Goal: Task Accomplishment & Management: Manage account settings

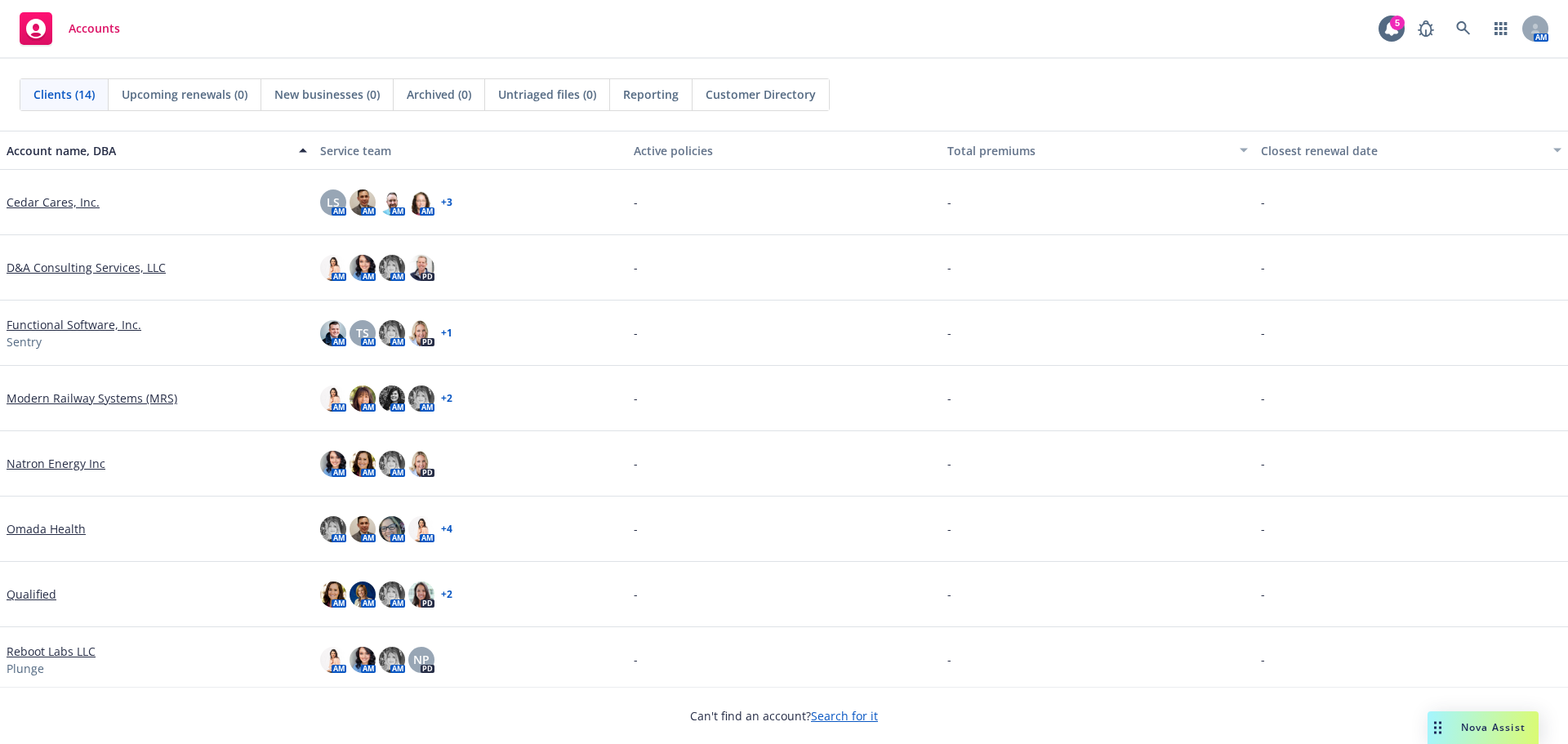
click at [60, 329] on link "Functional Software, Inc." at bounding box center [74, 324] width 135 height 17
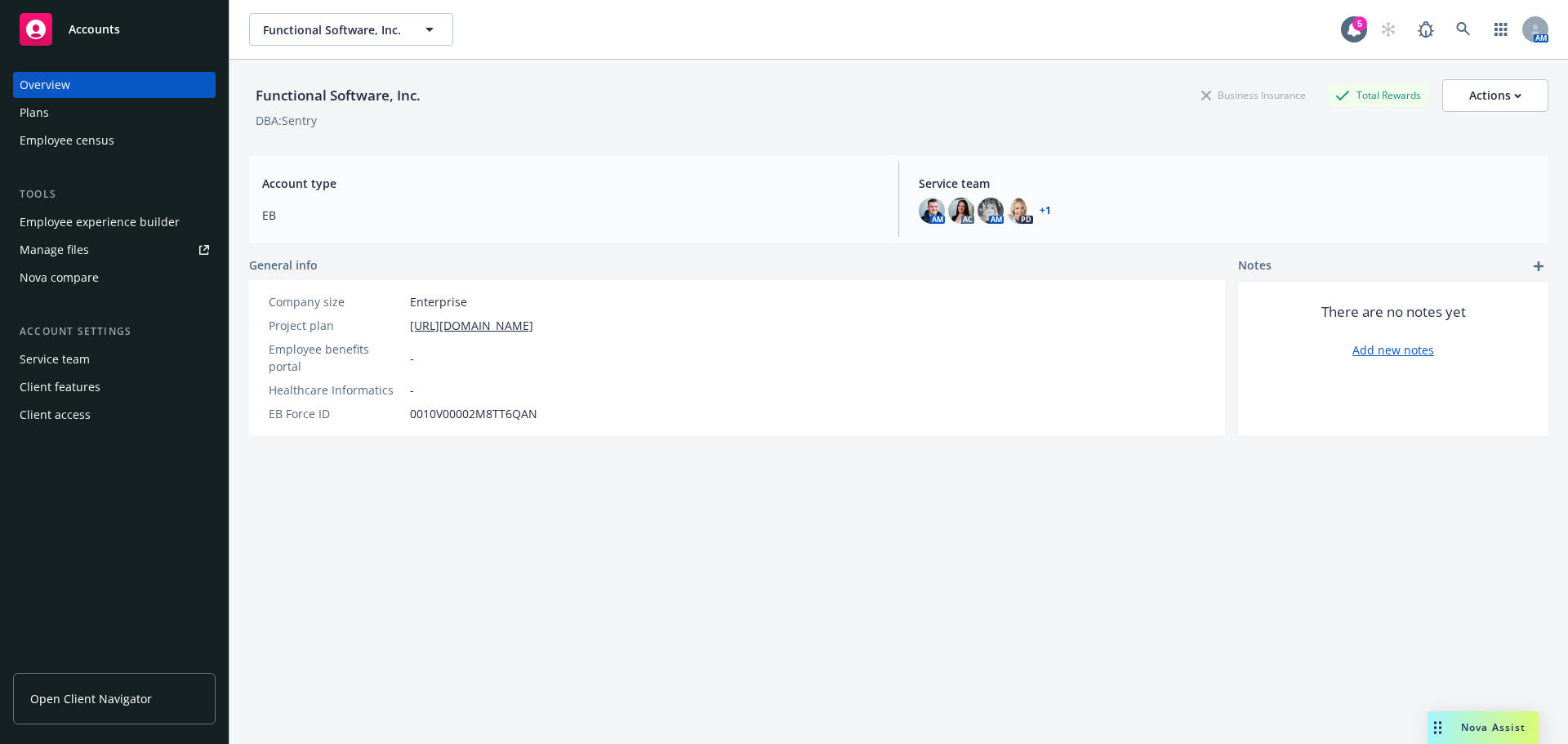
click at [68, 221] on div "Employee experience builder" at bounding box center [99, 222] width 160 height 27
click at [46, 110] on div "Plans" at bounding box center [34, 112] width 29 height 27
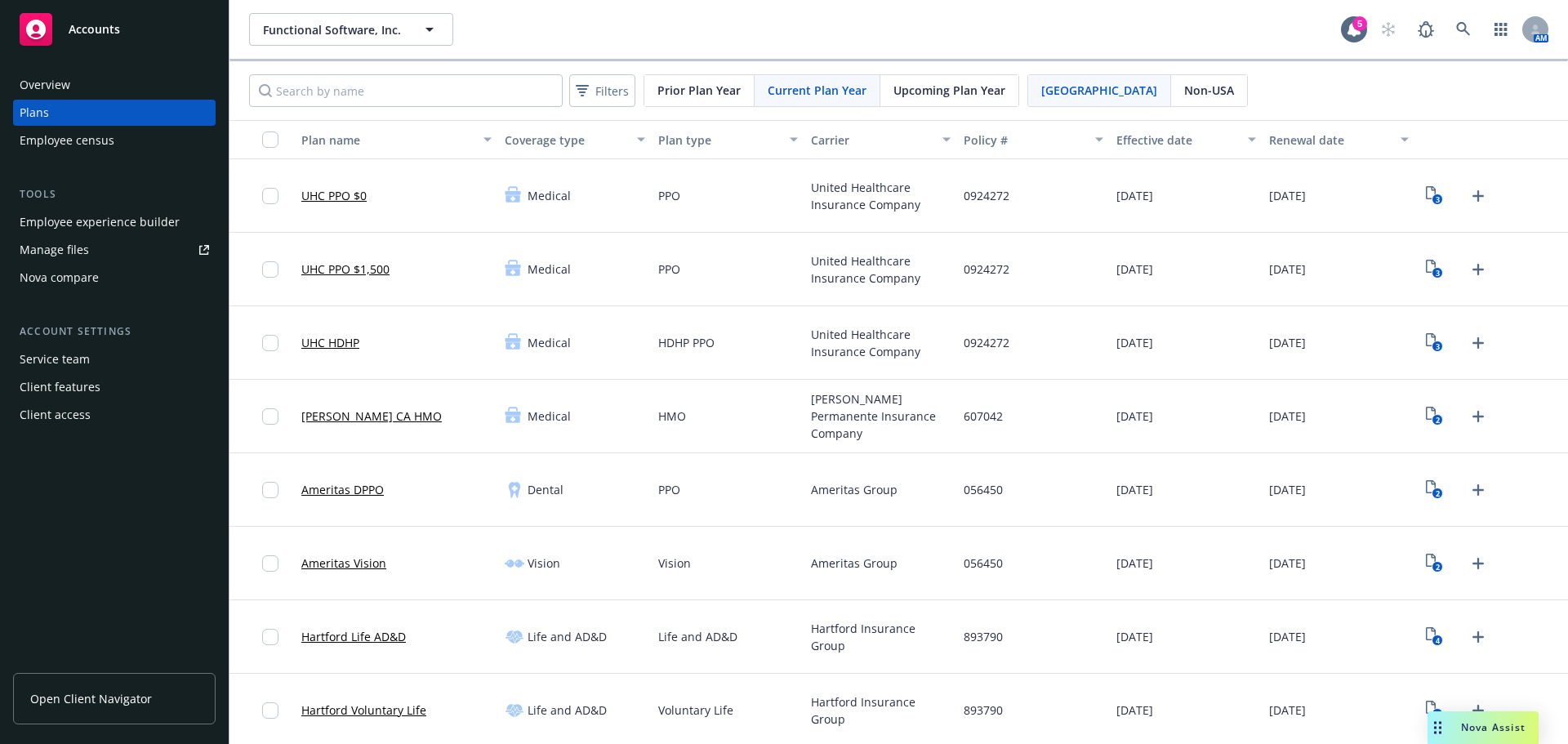
click at [68, 222] on div "Employee experience builder" at bounding box center [99, 222] width 160 height 27
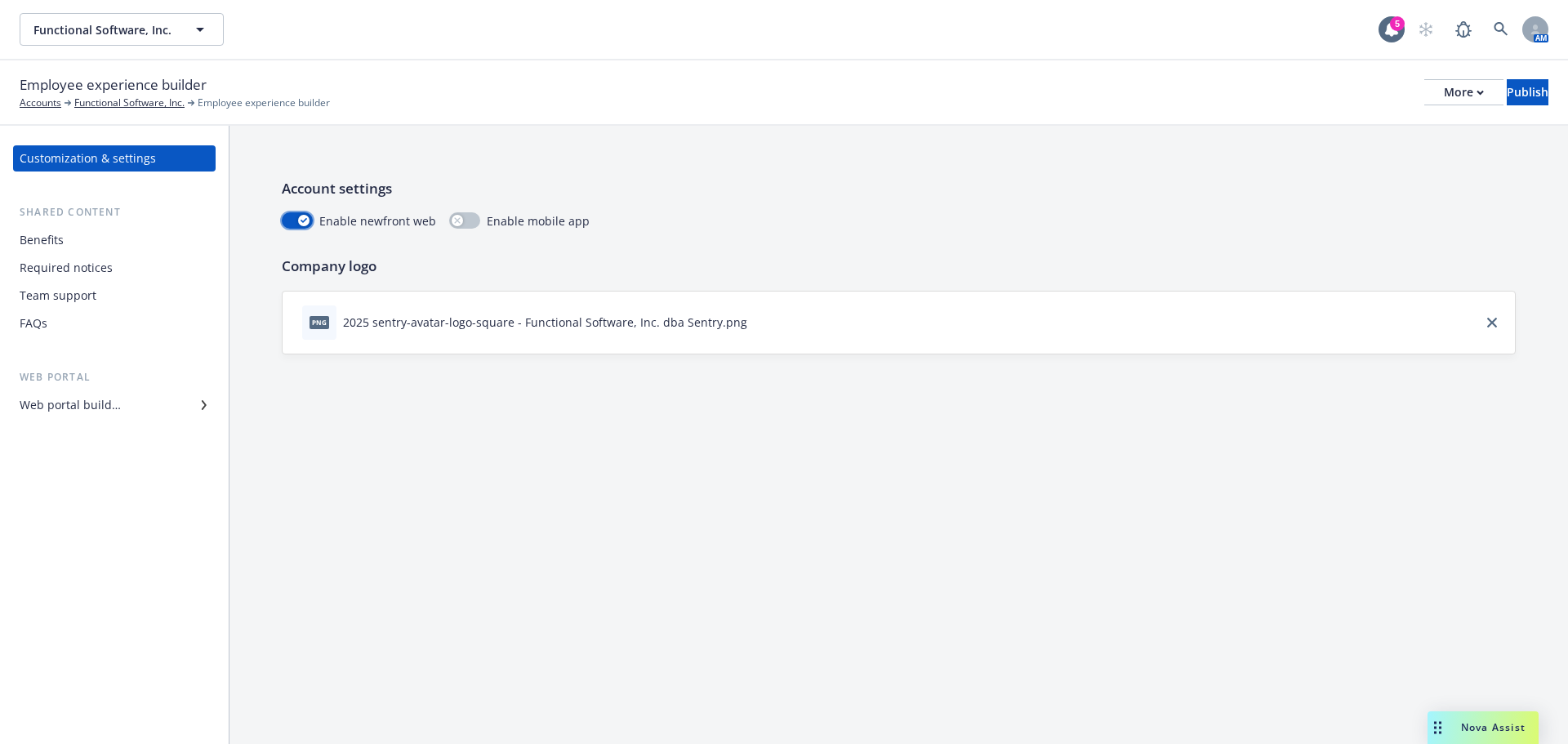
click at [303, 219] on icon "button" at bounding box center [304, 220] width 7 height 5
click at [292, 220] on icon "button" at bounding box center [290, 221] width 6 height 6
click at [756, 323] on icon "download file" at bounding box center [762, 320] width 13 height 13
click at [91, 403] on div "Web portal builder" at bounding box center [70, 405] width 101 height 27
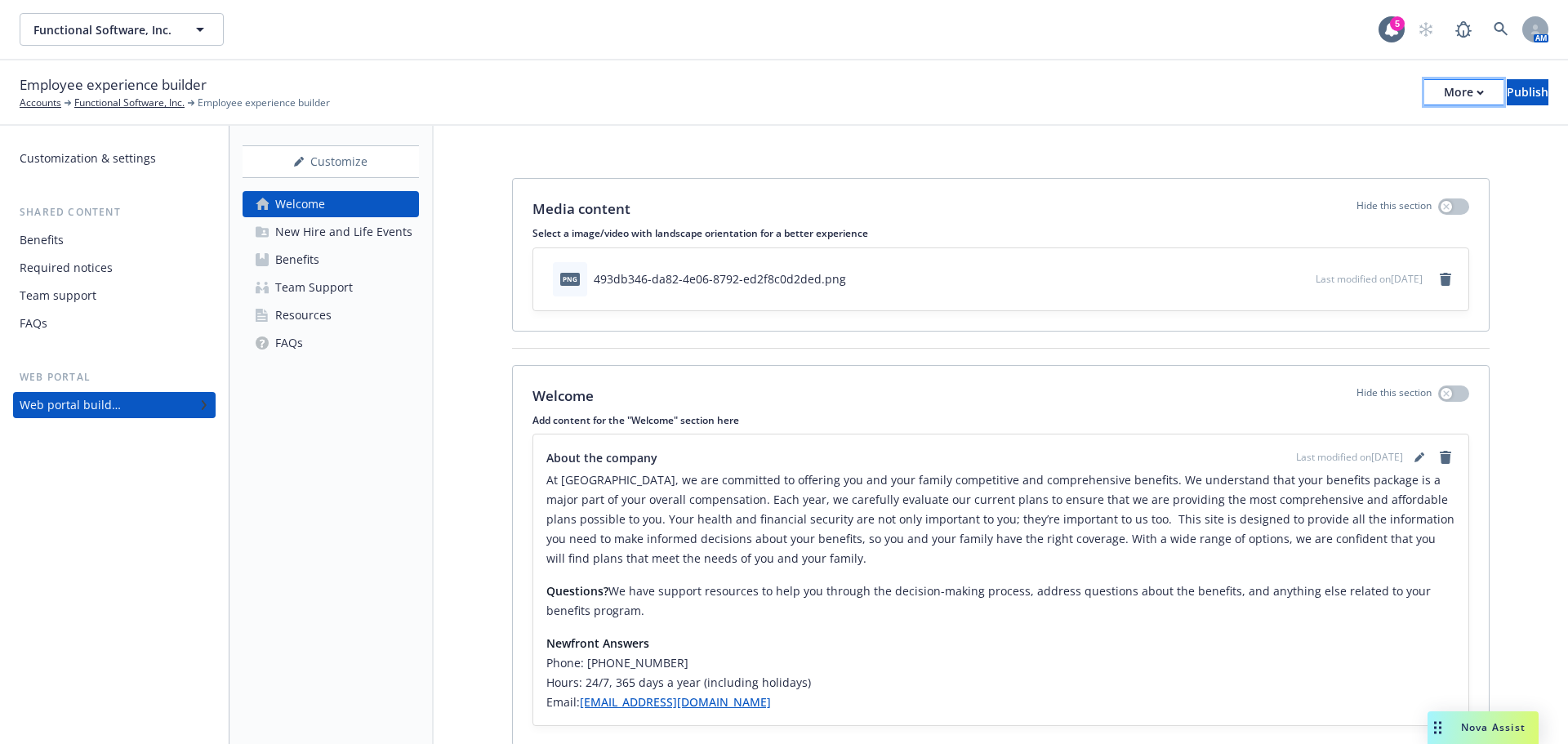
click at [1477, 89] on icon "button" at bounding box center [1480, 92] width 7 height 6
click at [1513, 231] on div "Media content Hide this section Select a image/video with landscape orientation…" at bounding box center [1001, 465] width 1134 height 679
click at [326, 237] on div "New Hire and Life Events" at bounding box center [344, 232] width 138 height 27
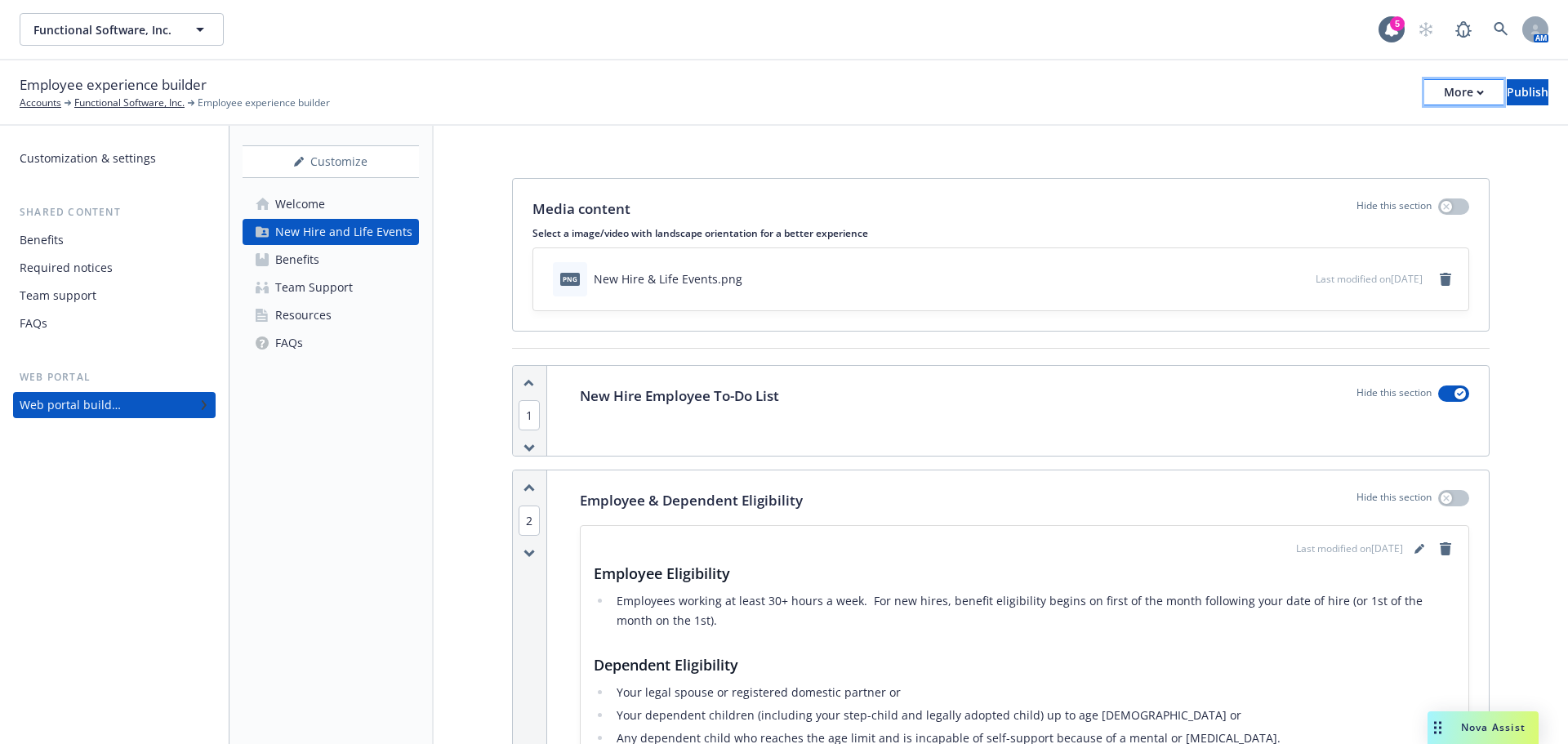
click at [1477, 94] on icon "button" at bounding box center [1480, 92] width 7 height 6
click at [345, 162] on div "Customize" at bounding box center [330, 162] width 176 height 31
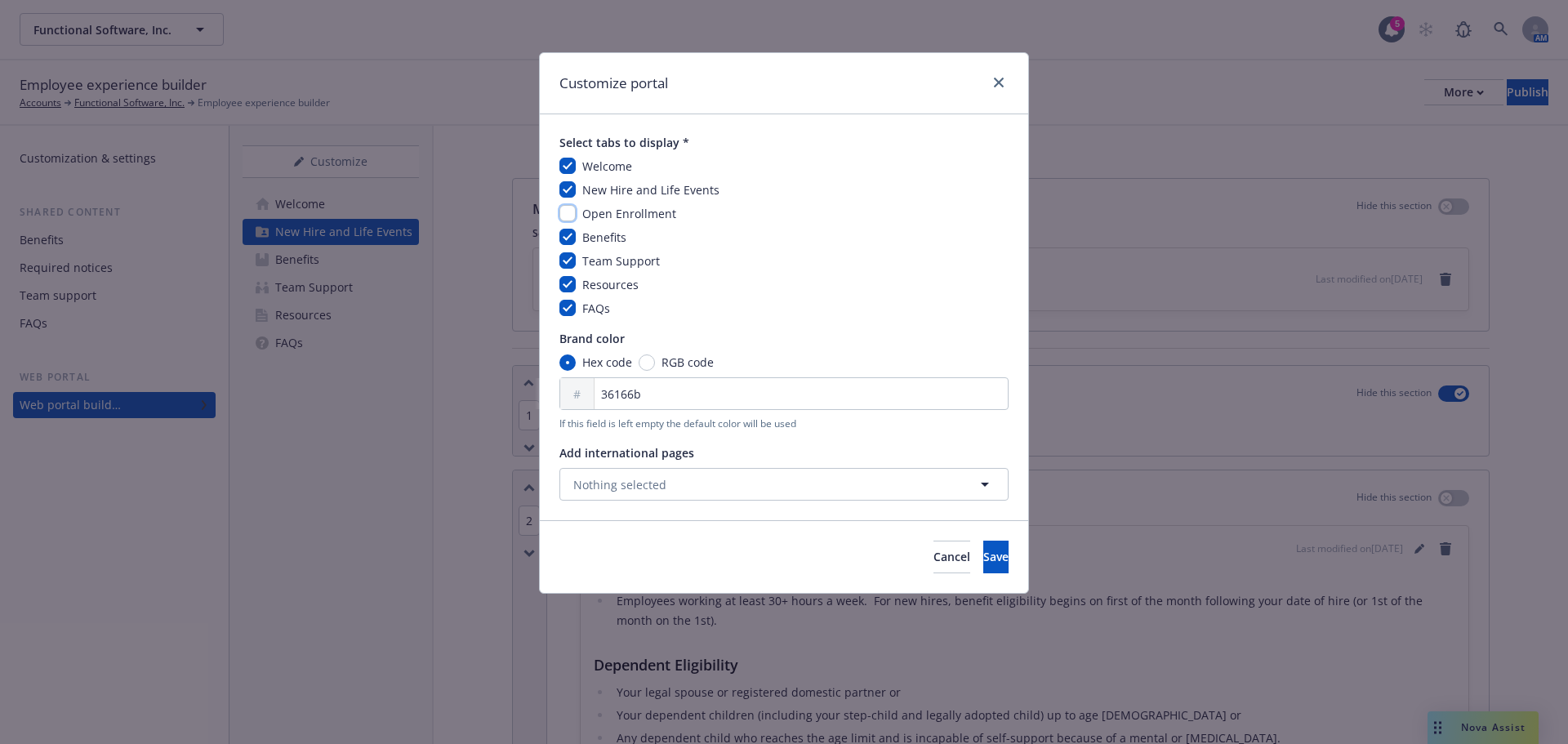
click at [571, 214] on input "checkbox" at bounding box center [567, 213] width 17 height 17
checkbox input "true"
click at [983, 551] on span "Save" at bounding box center [996, 556] width 26 height 16
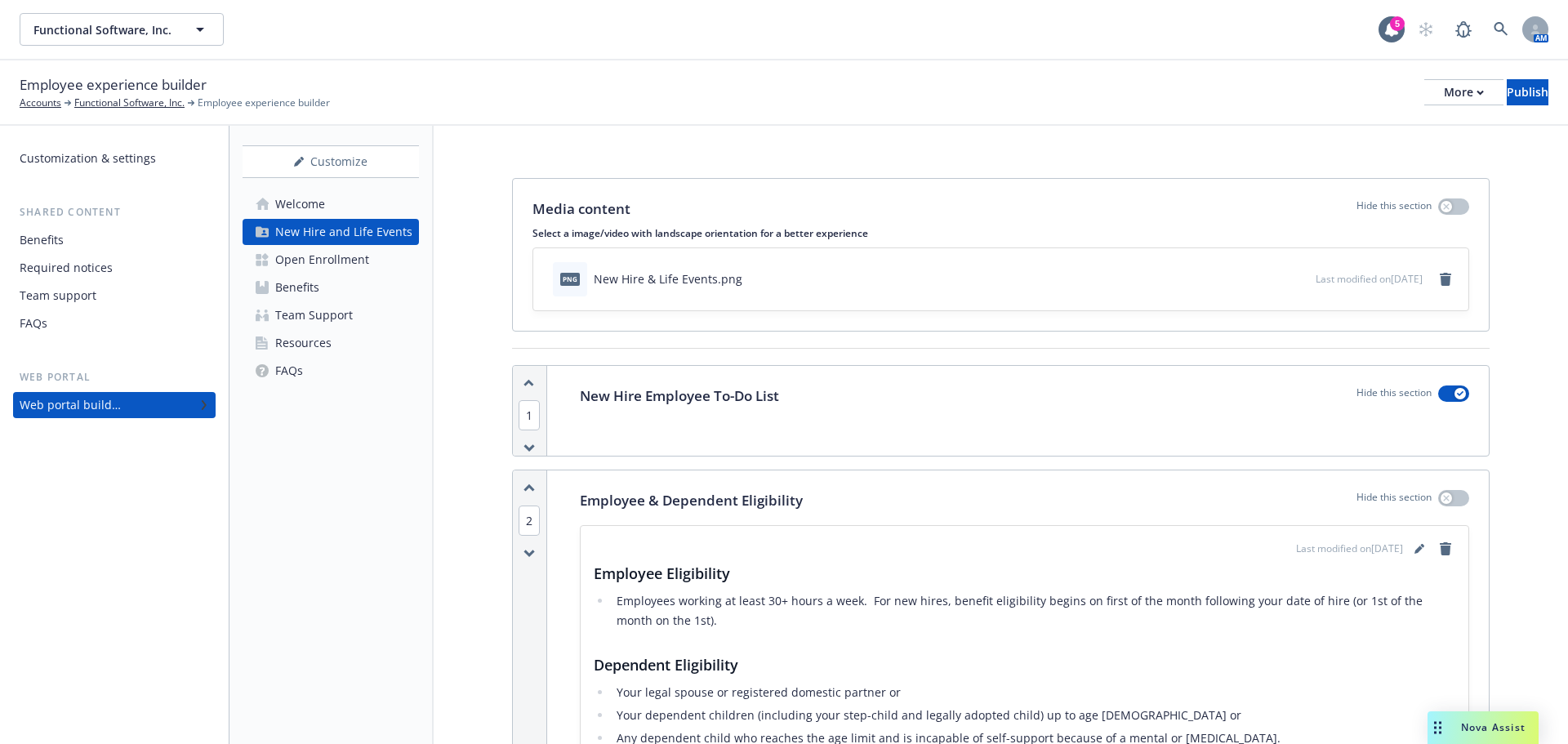
click at [314, 259] on div "Open Enrollment" at bounding box center [322, 259] width 94 height 27
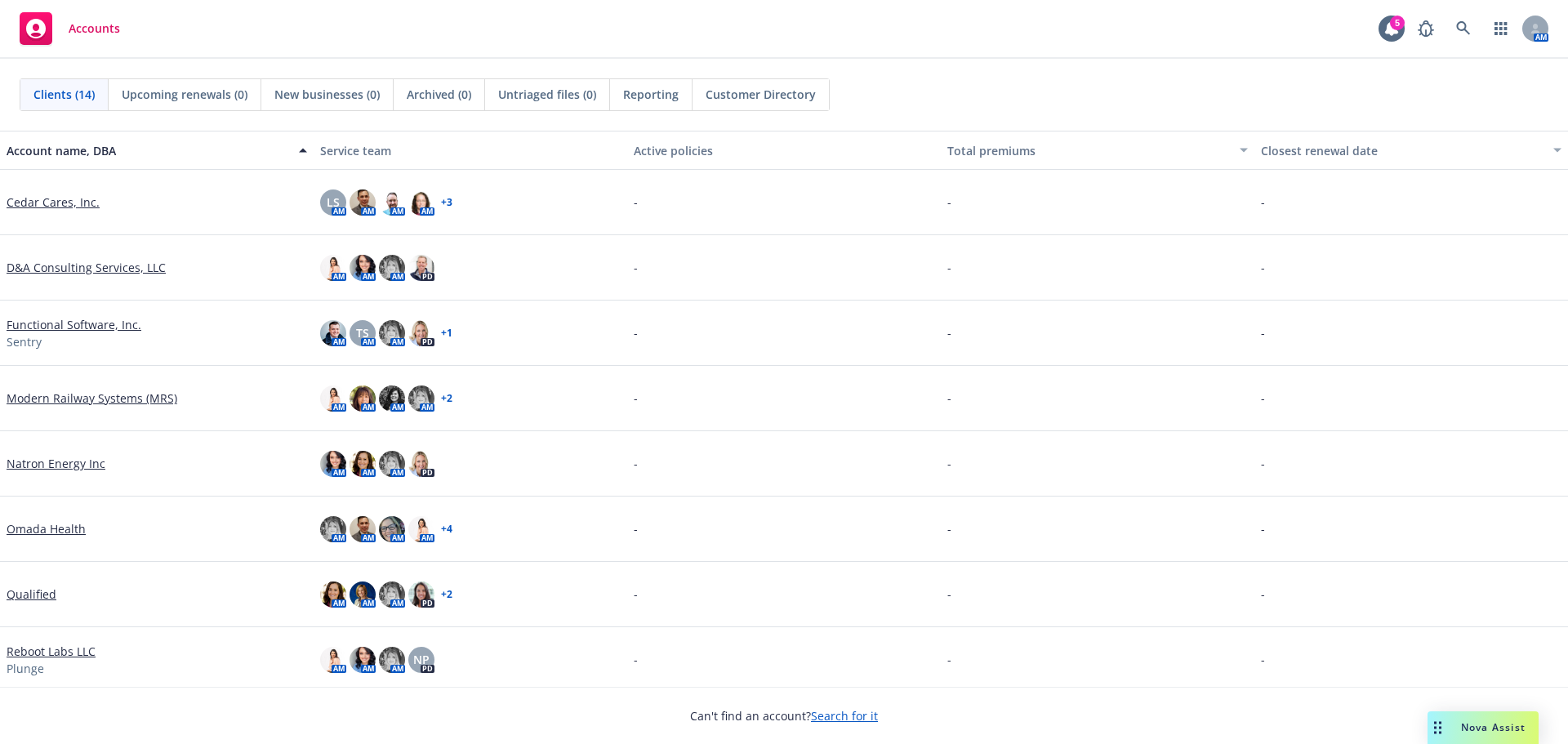
click at [838, 718] on link "Search for it" at bounding box center [844, 715] width 67 height 16
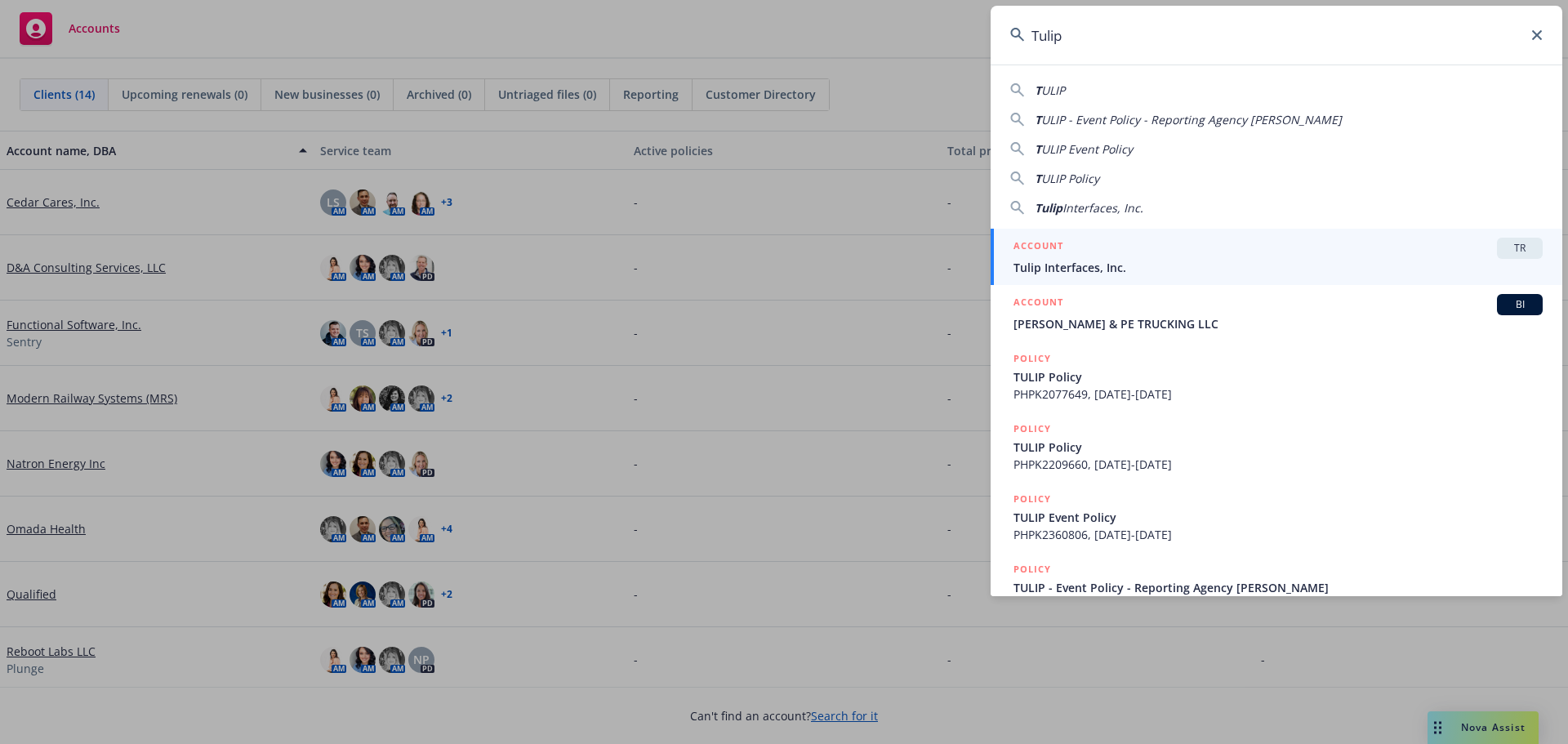
type input "Tulip"
click at [1055, 249] on h5 "ACCOUNT" at bounding box center [1038, 248] width 50 height 20
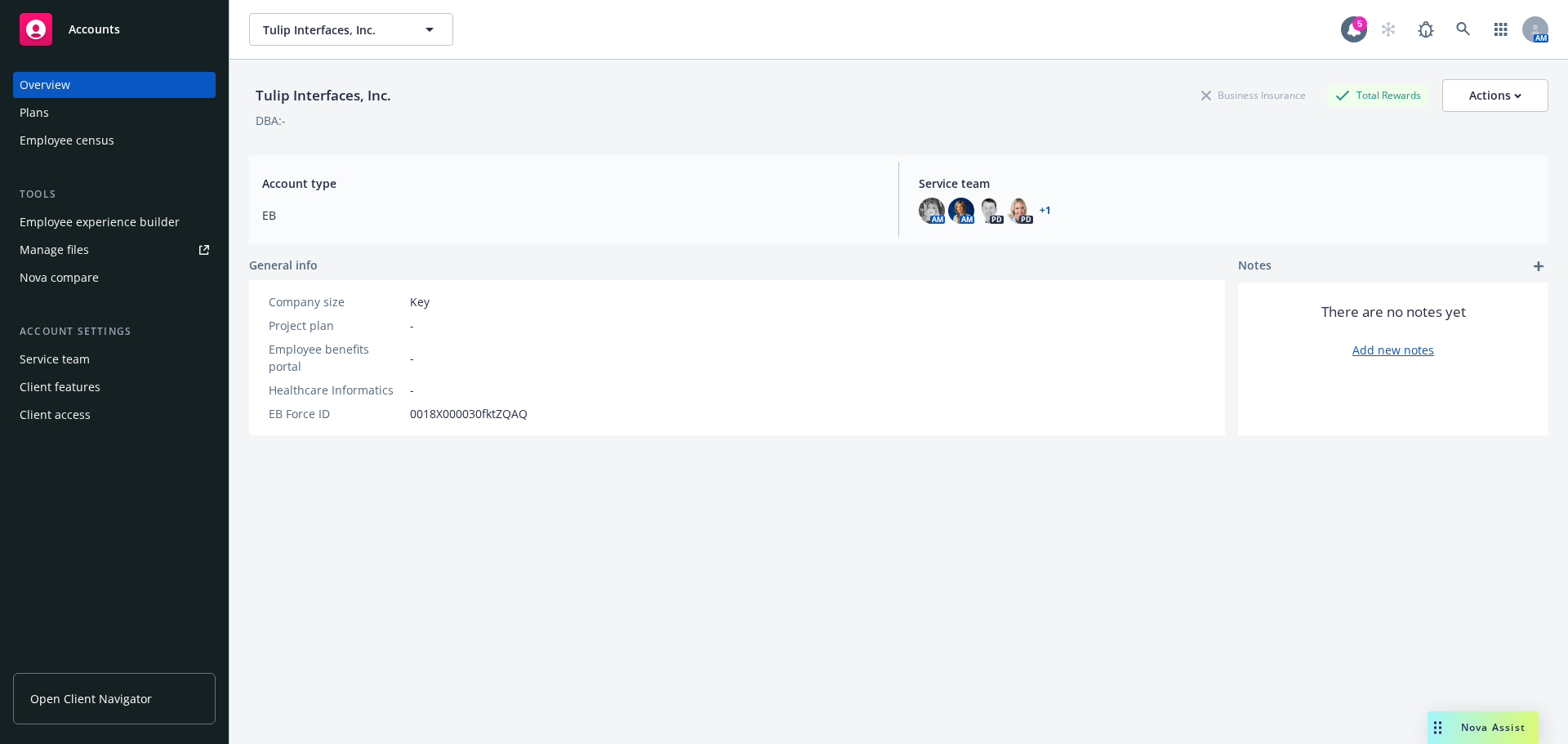
click at [79, 227] on div "Employee experience builder" at bounding box center [99, 222] width 160 height 27
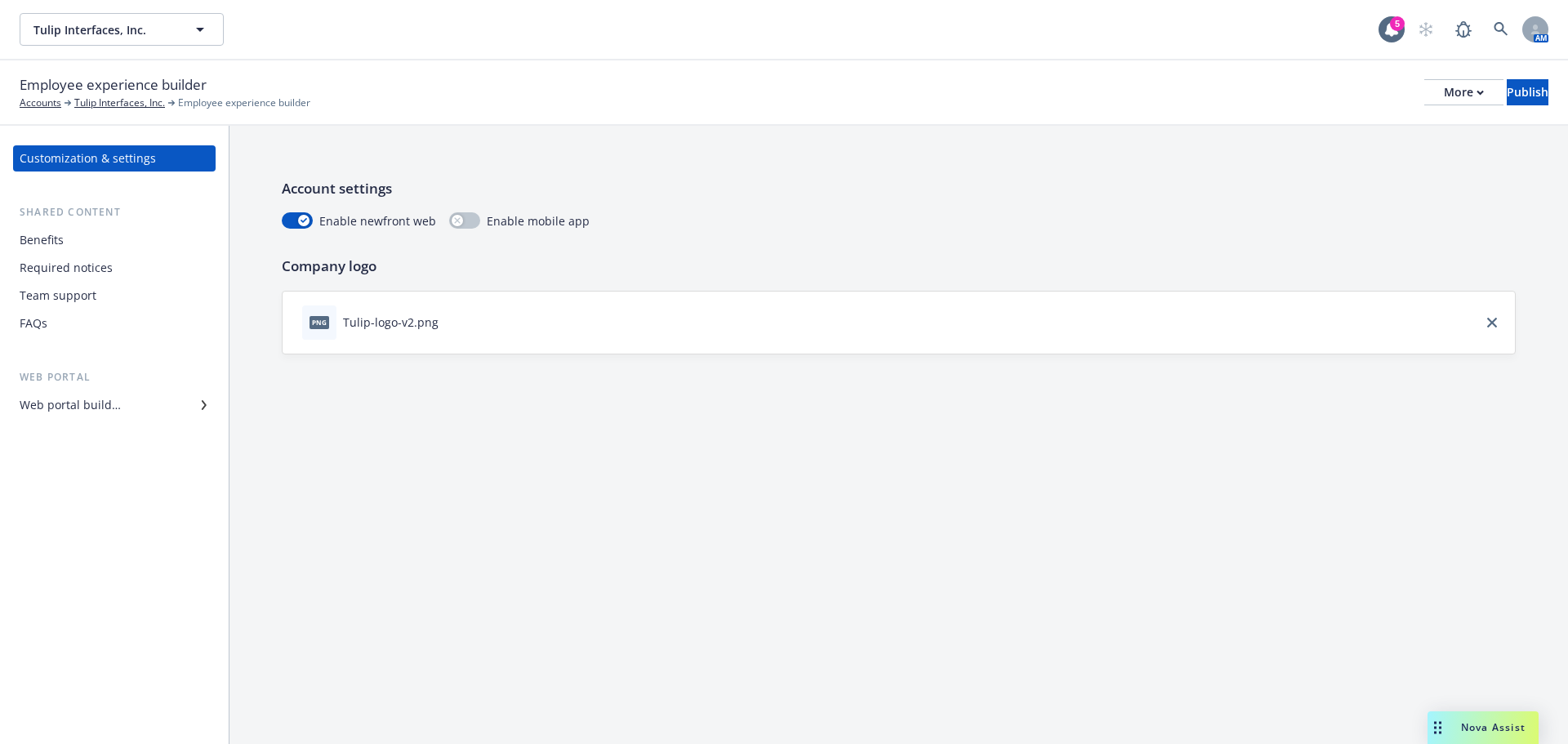
click at [61, 399] on div "Web portal builder" at bounding box center [70, 405] width 101 height 27
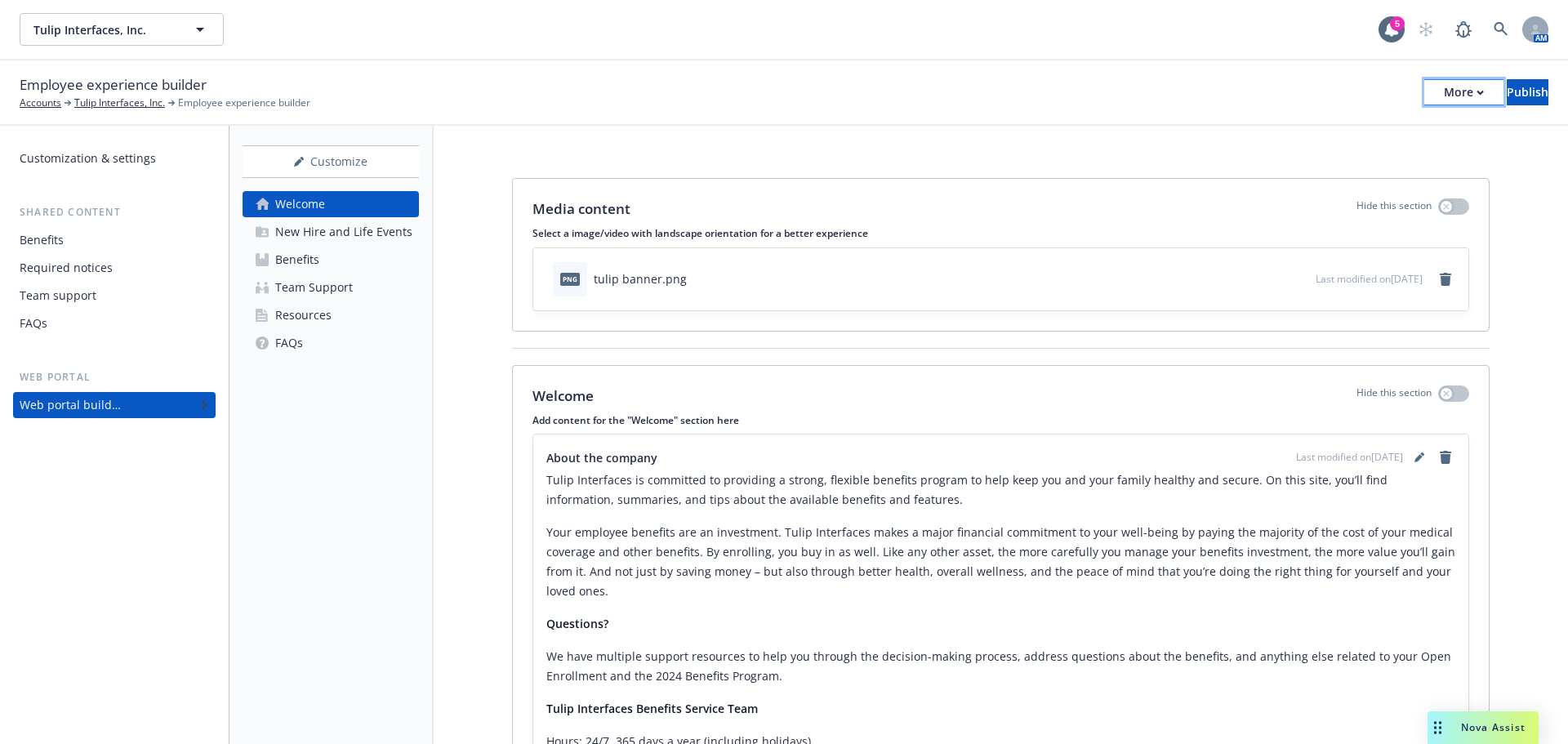
click at [1444, 95] on div "More" at bounding box center [1464, 91] width 40 height 25
click at [330, 163] on div "Customize" at bounding box center [330, 162] width 176 height 31
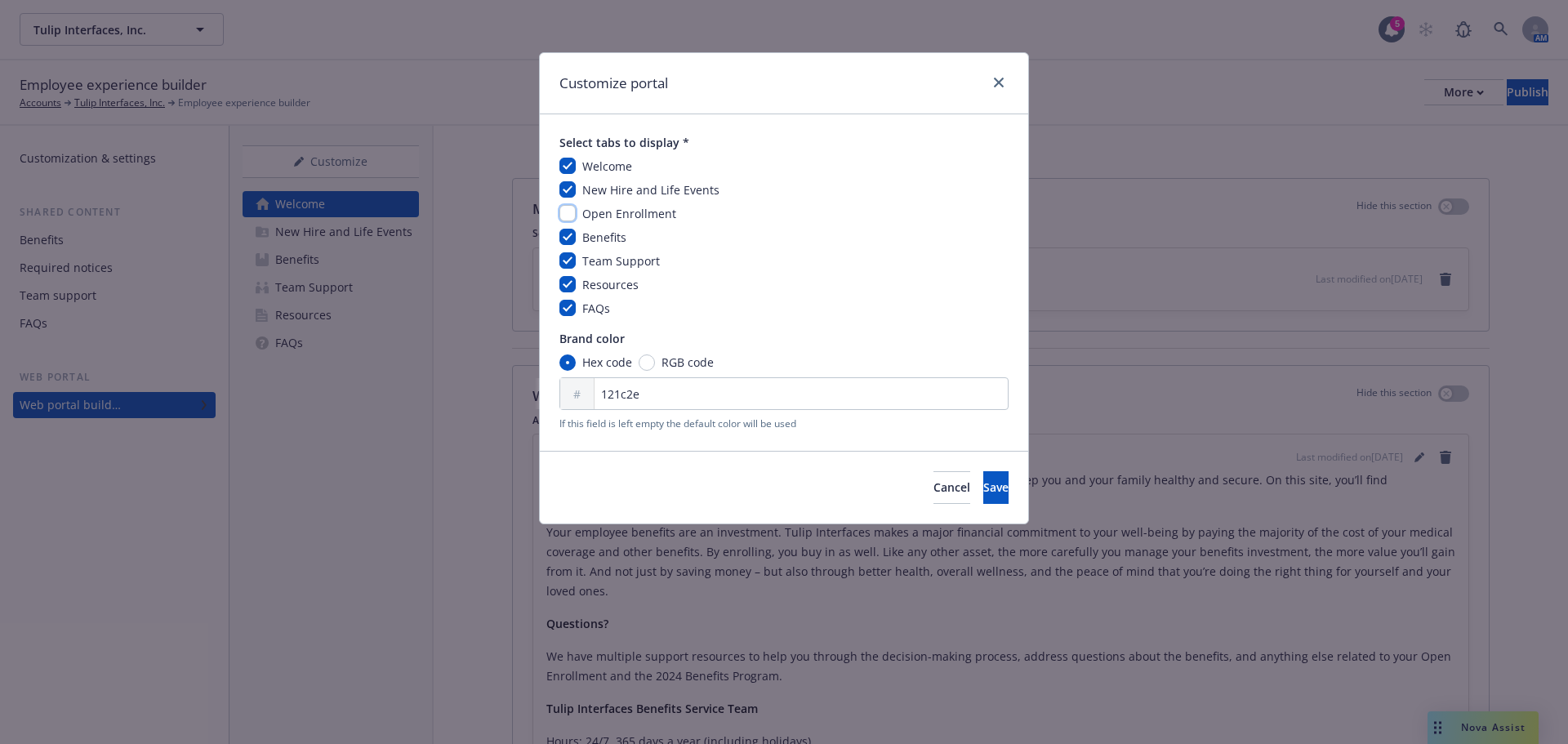
click at [563, 212] on input "checkbox" at bounding box center [567, 213] width 17 height 17
checkbox input "true"
click at [983, 491] on button "Save" at bounding box center [996, 486] width 26 height 32
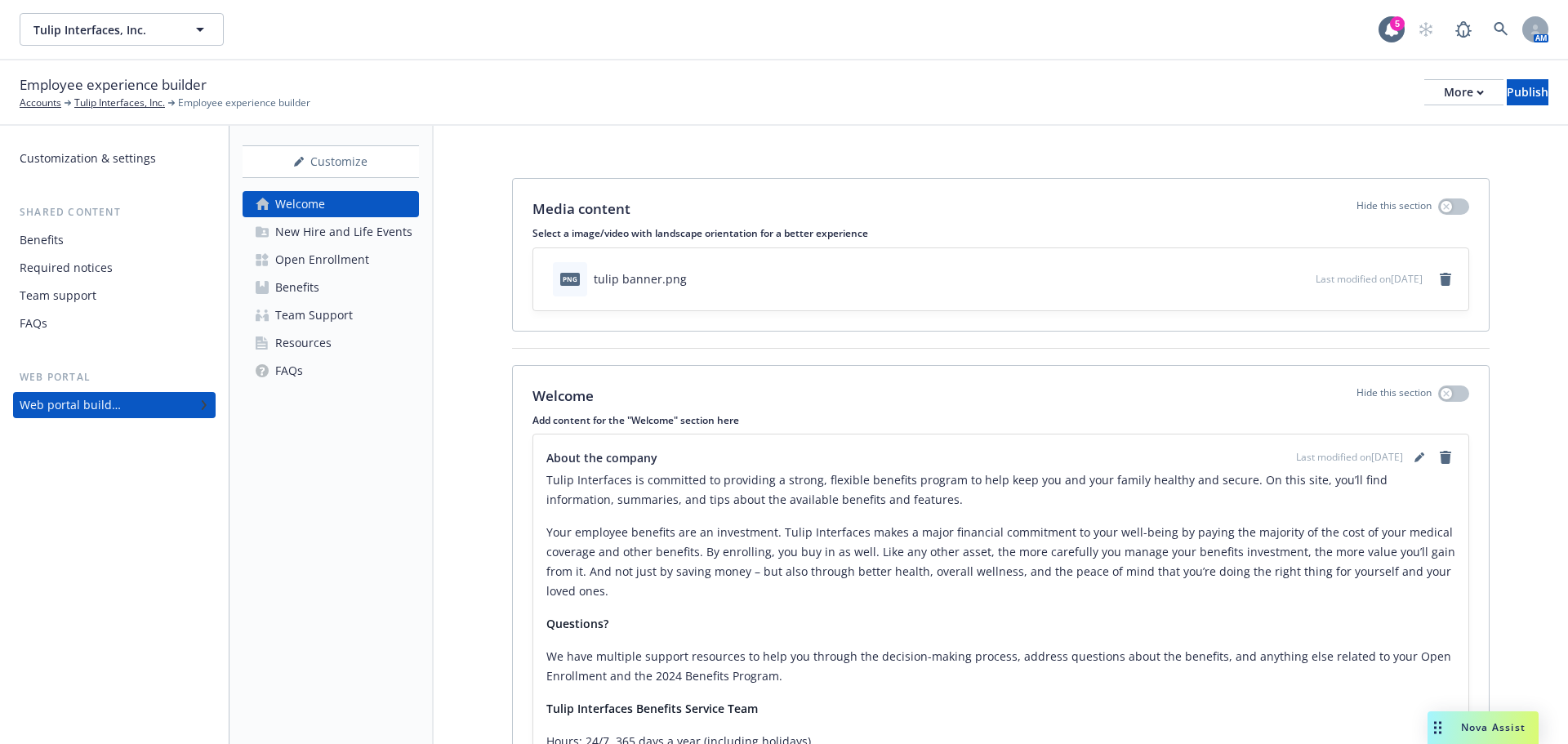
click at [326, 263] on div "Open Enrollment" at bounding box center [322, 259] width 94 height 27
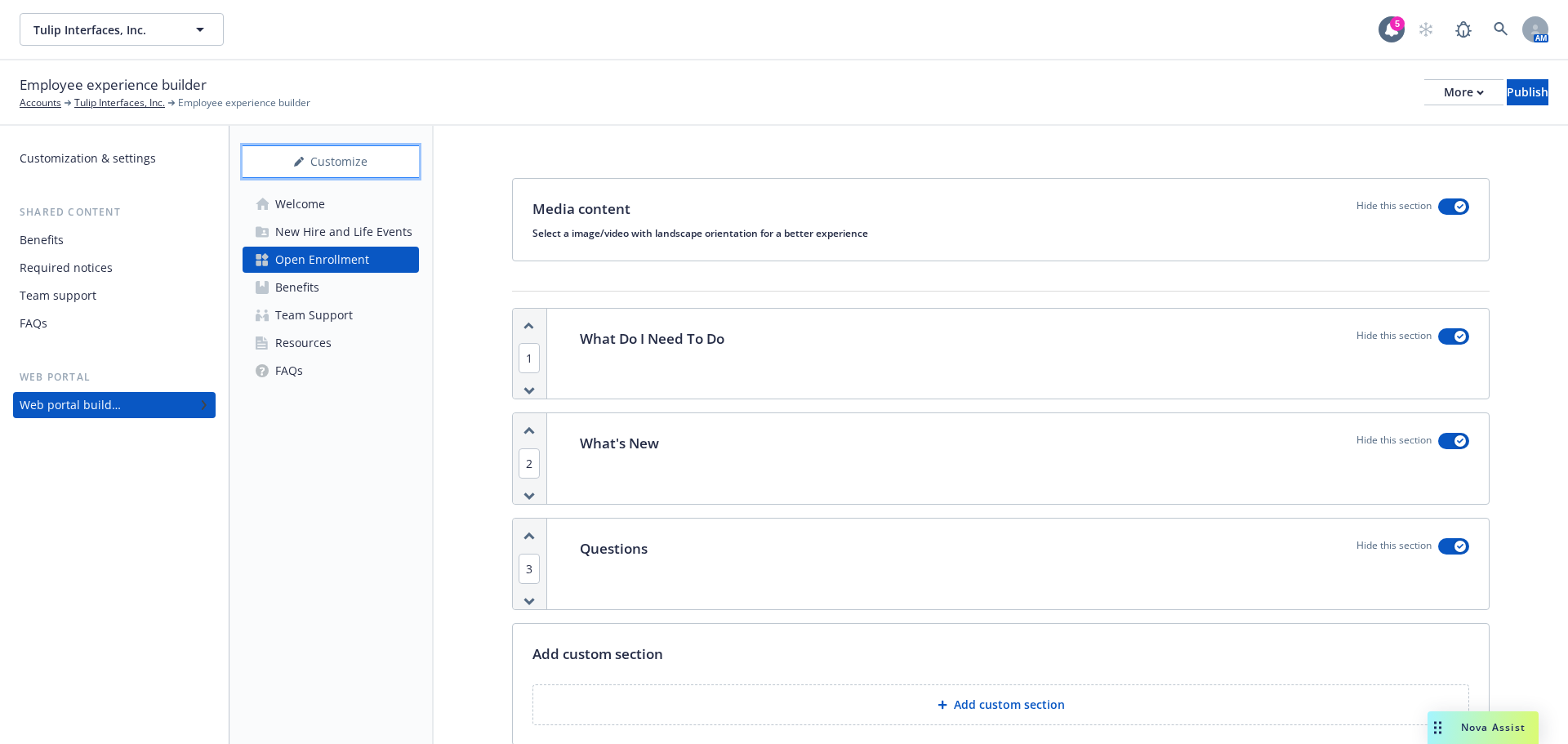
click at [340, 162] on div "Customize" at bounding box center [330, 162] width 176 height 31
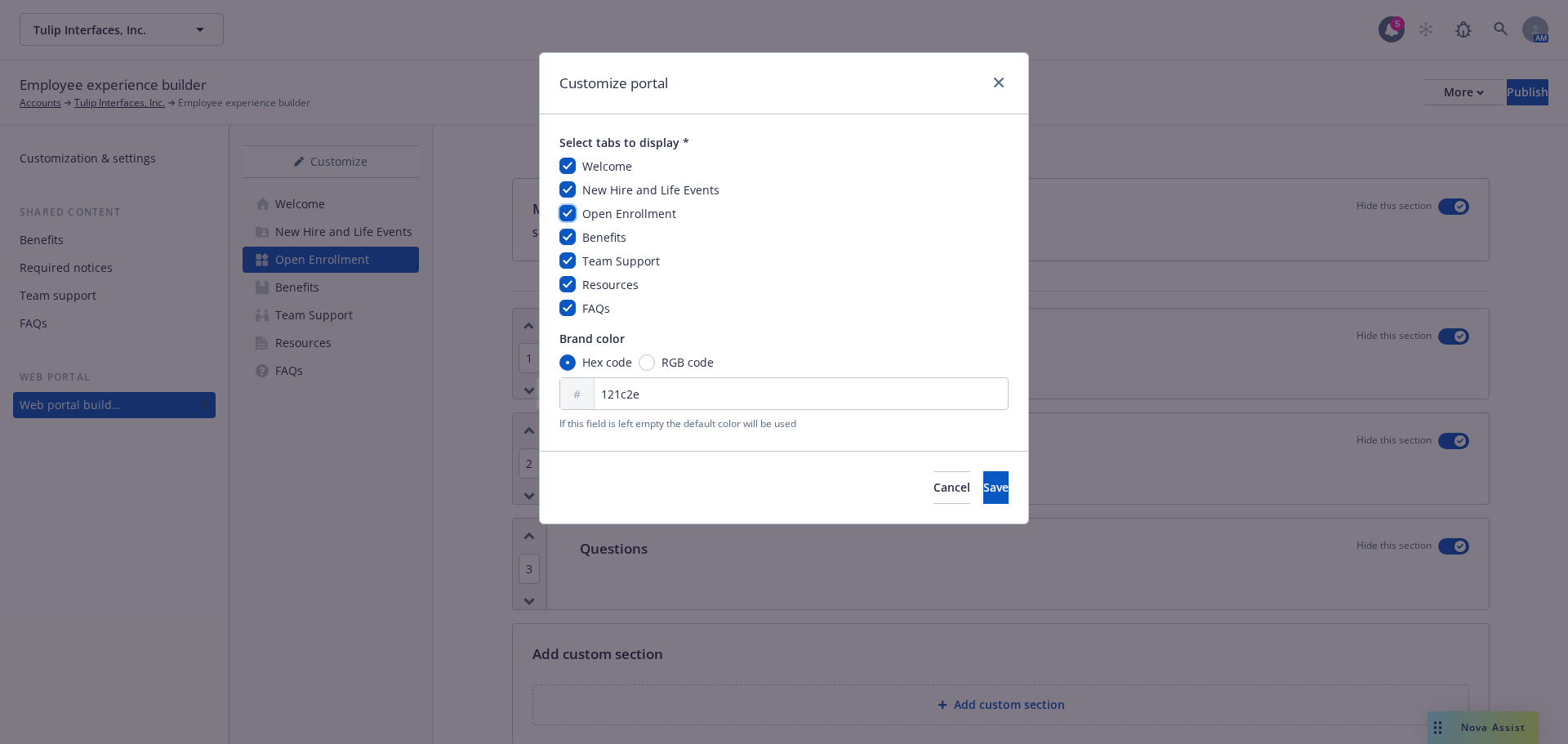
click at [566, 212] on input "checkbox" at bounding box center [567, 213] width 17 height 17
checkbox input "false"
click at [983, 496] on button "Save" at bounding box center [996, 486] width 26 height 32
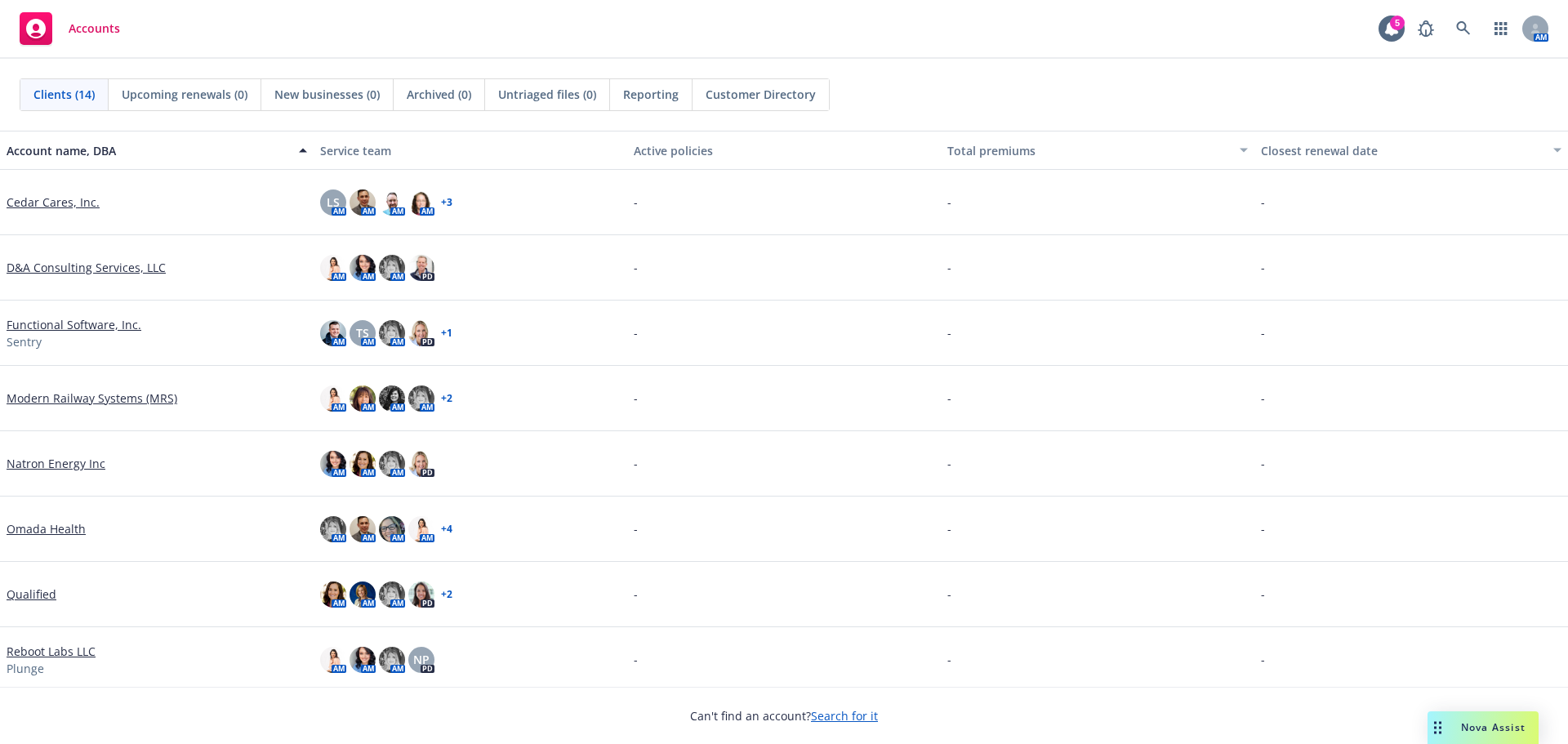
click at [828, 714] on link "Search for it" at bounding box center [844, 715] width 67 height 16
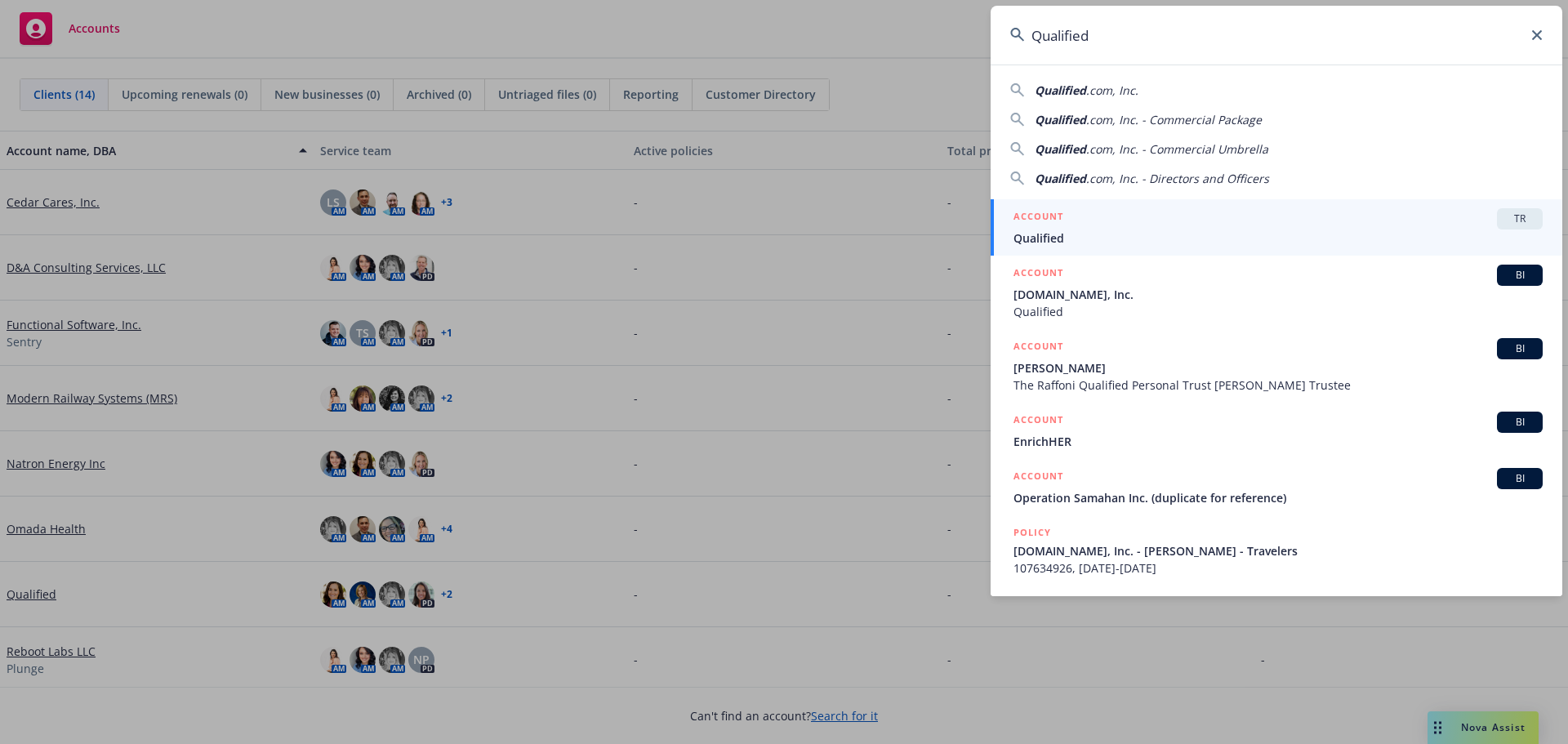
type input "Qualified"
click at [1051, 232] on span "Qualified" at bounding box center [1278, 237] width 529 height 17
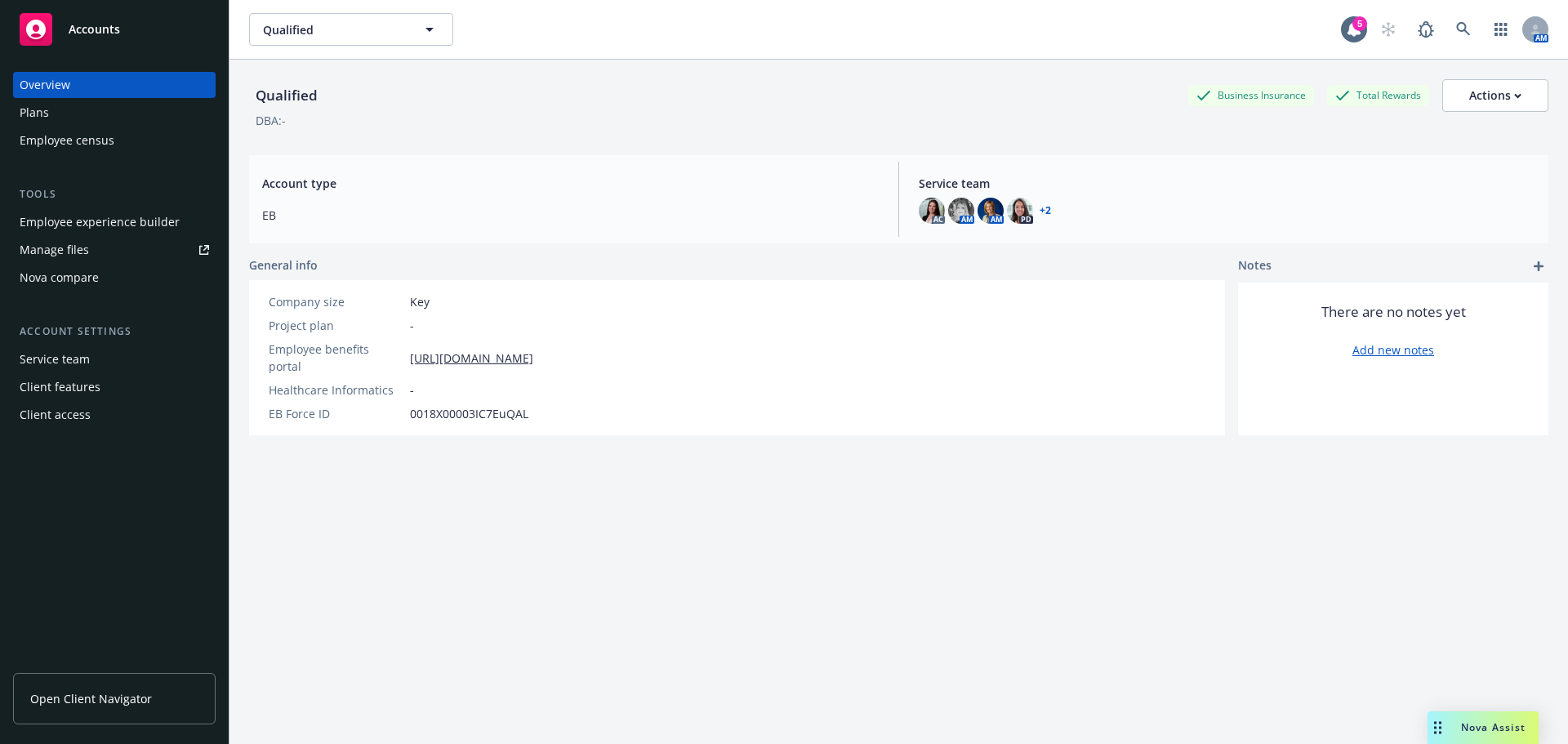
click at [75, 214] on div "Employee experience builder" at bounding box center [99, 222] width 160 height 27
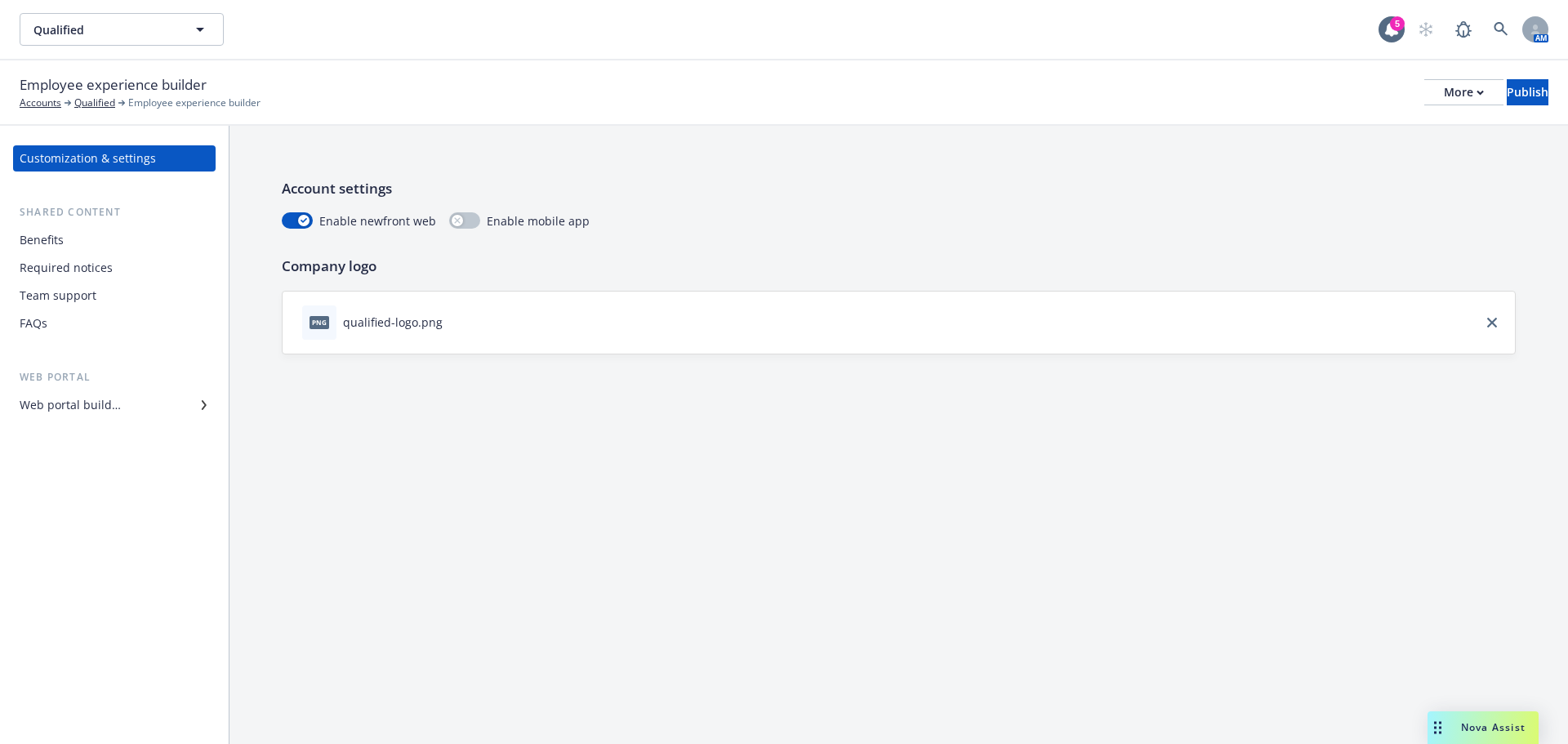
click at [96, 403] on div "Web portal builder" at bounding box center [70, 405] width 101 height 27
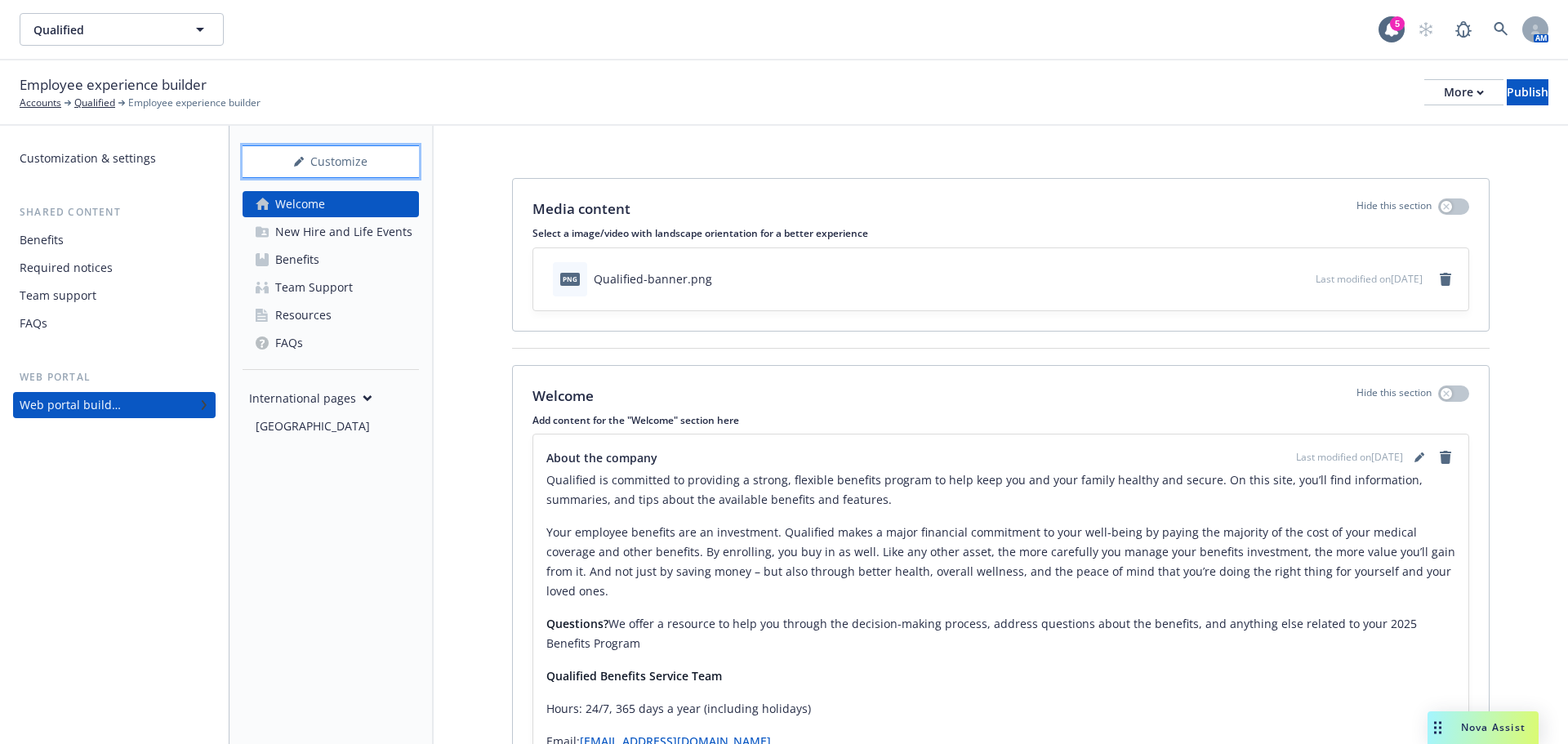
click at [350, 166] on div "Customize" at bounding box center [330, 162] width 176 height 31
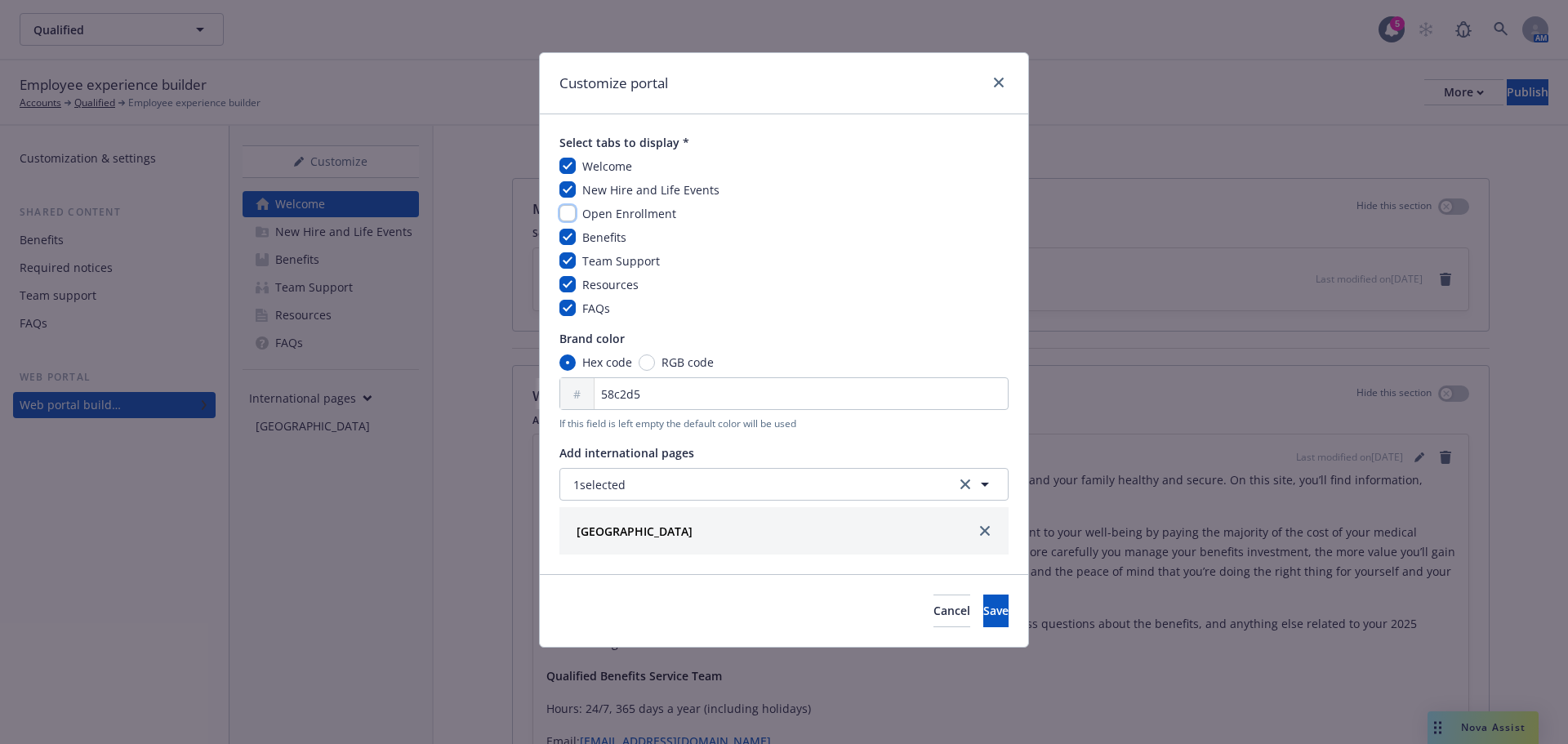
click at [566, 213] on input "checkbox" at bounding box center [567, 213] width 17 height 17
checkbox input "true"
click at [983, 608] on span "Save" at bounding box center [996, 610] width 26 height 16
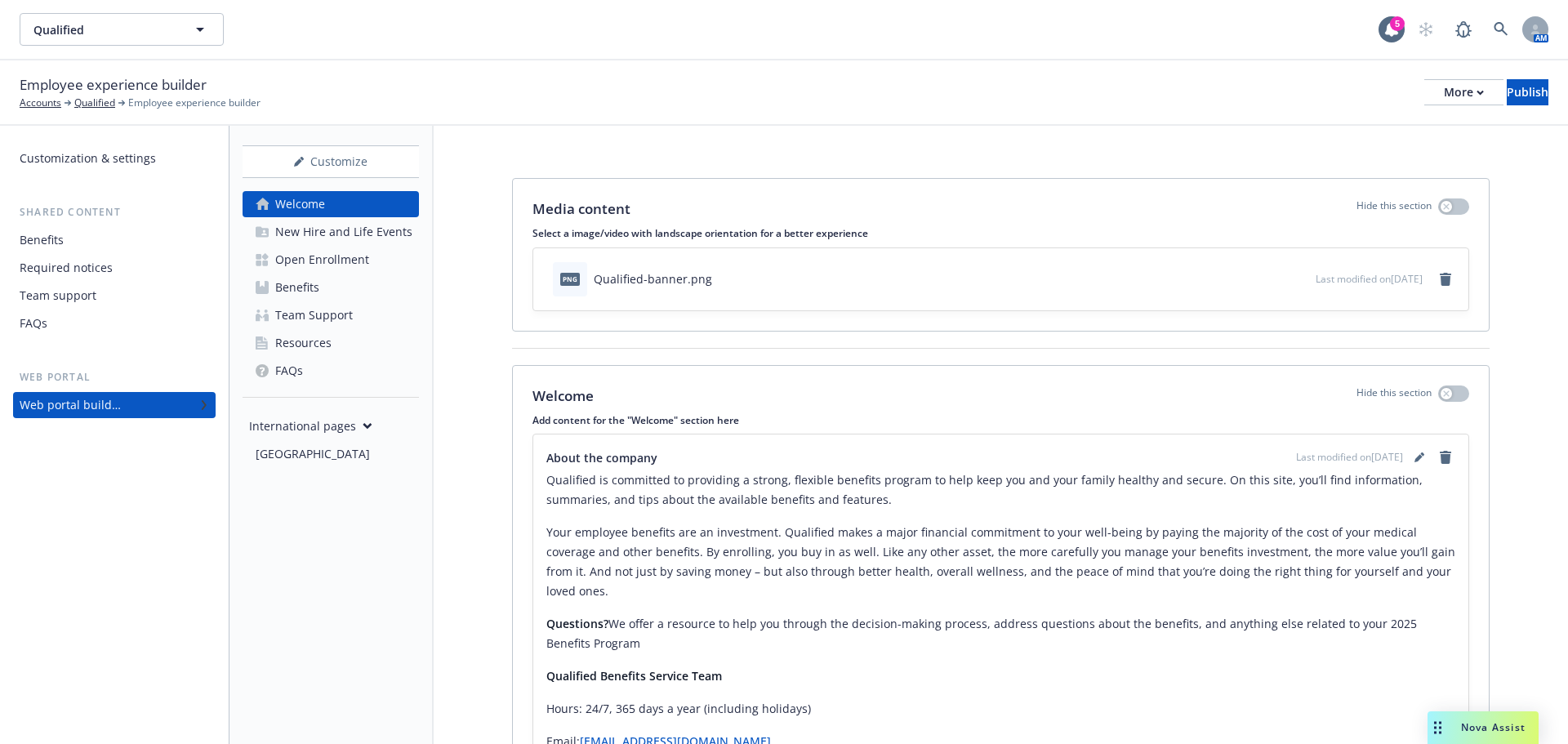
click at [327, 256] on div "Open Enrollment" at bounding box center [322, 259] width 94 height 27
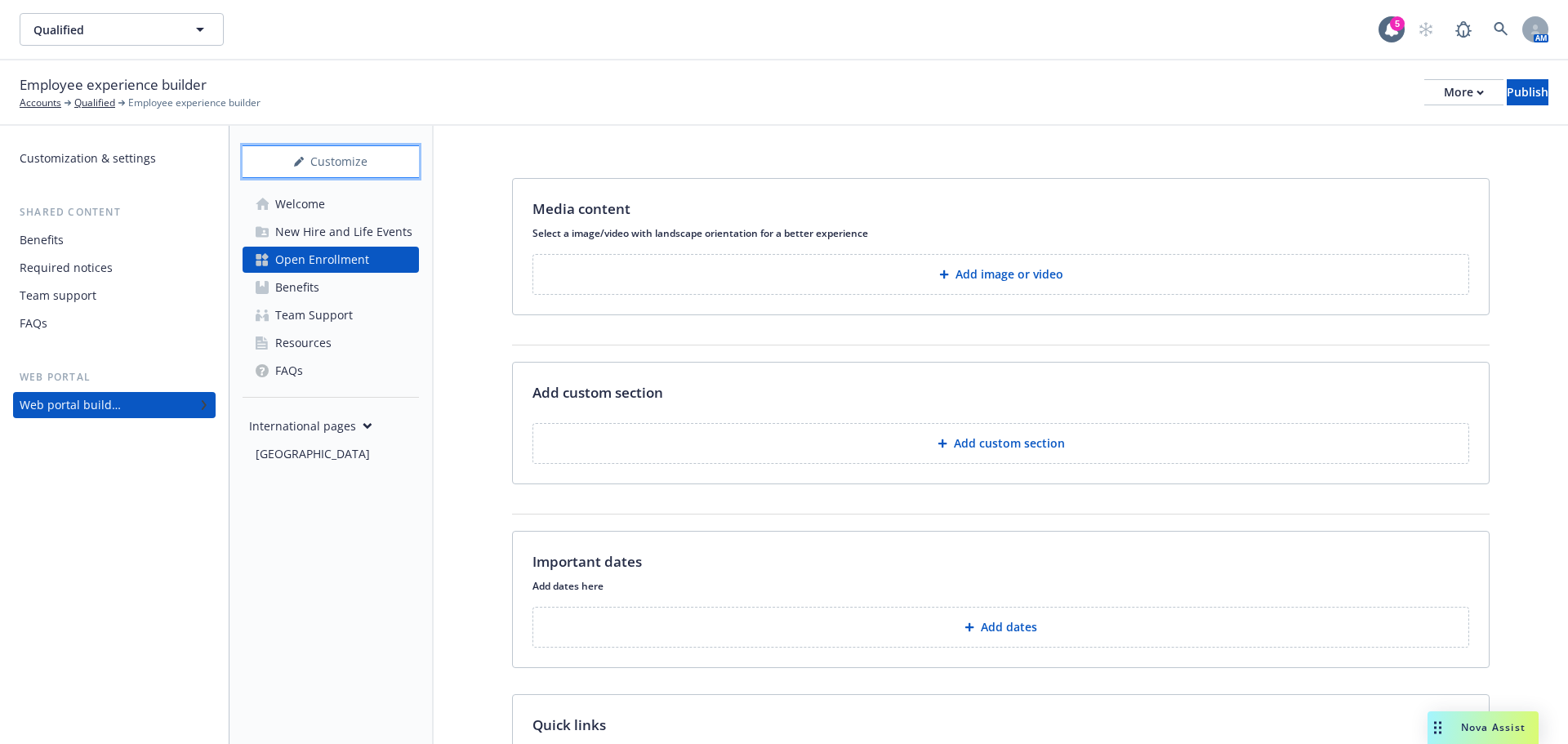
click at [312, 154] on div "Customize" at bounding box center [330, 162] width 176 height 31
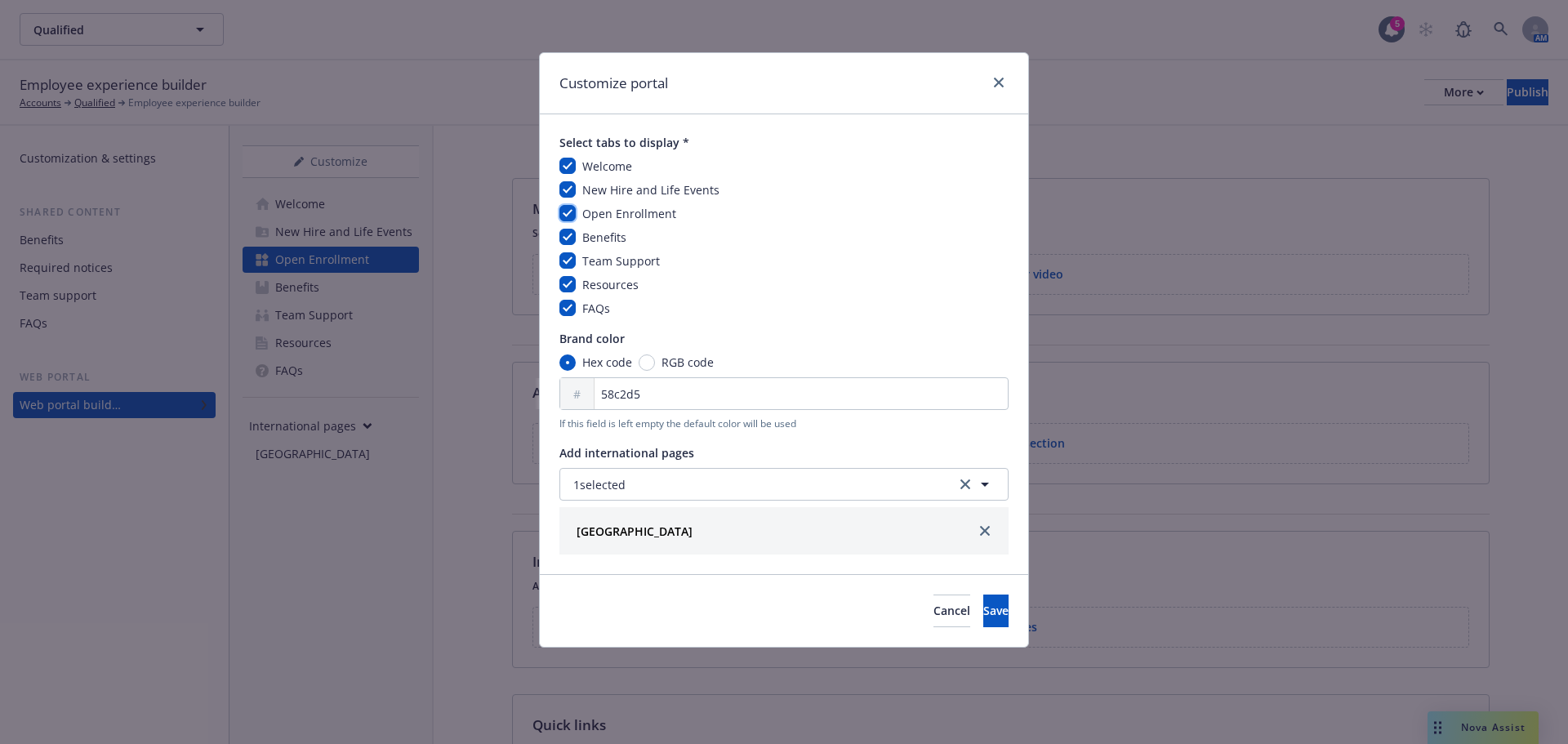
click at [562, 210] on input "checkbox" at bounding box center [567, 213] width 17 height 17
checkbox input "false"
click at [983, 617] on span "Save" at bounding box center [996, 610] width 26 height 16
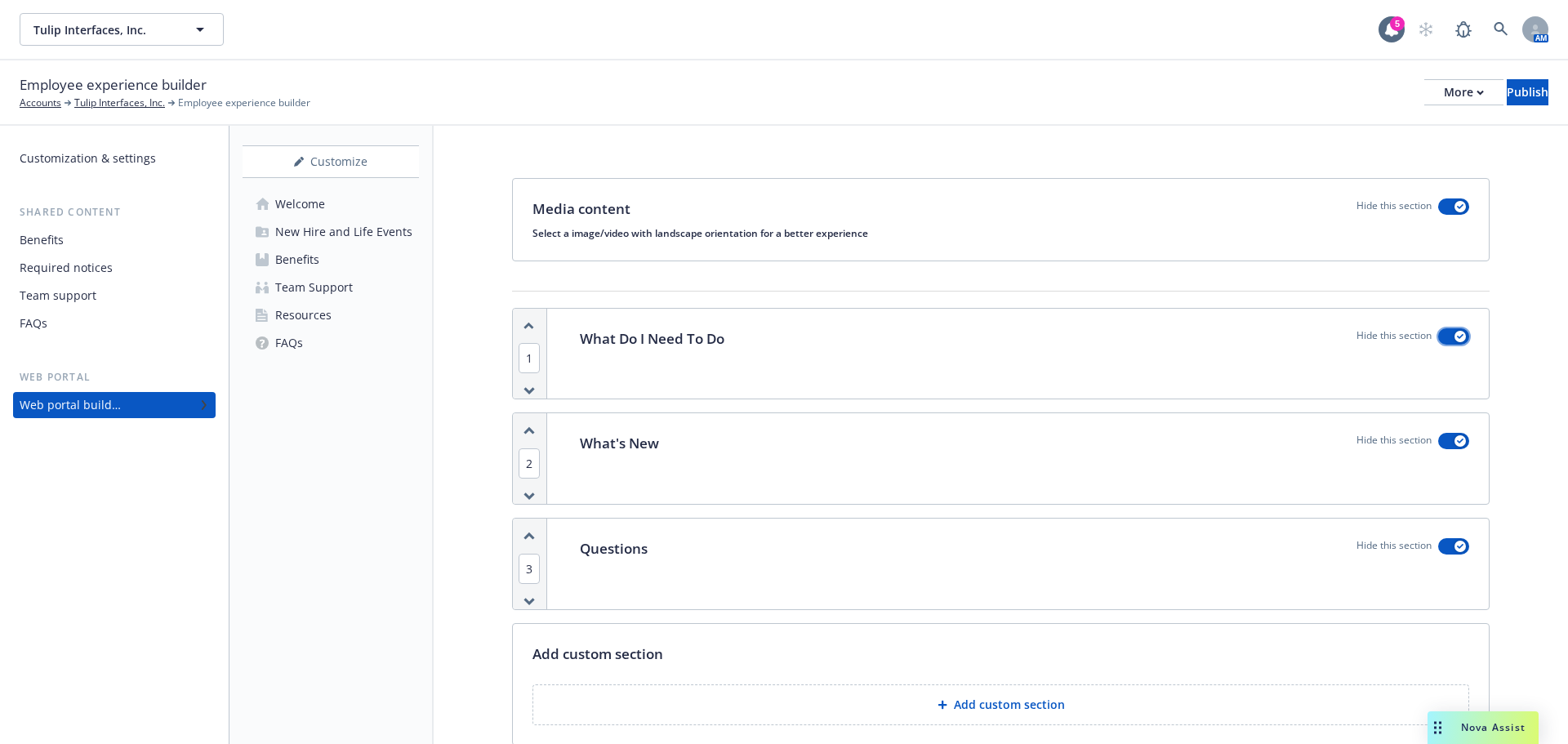
click at [1457, 337] on icon "button" at bounding box center [1460, 336] width 7 height 5
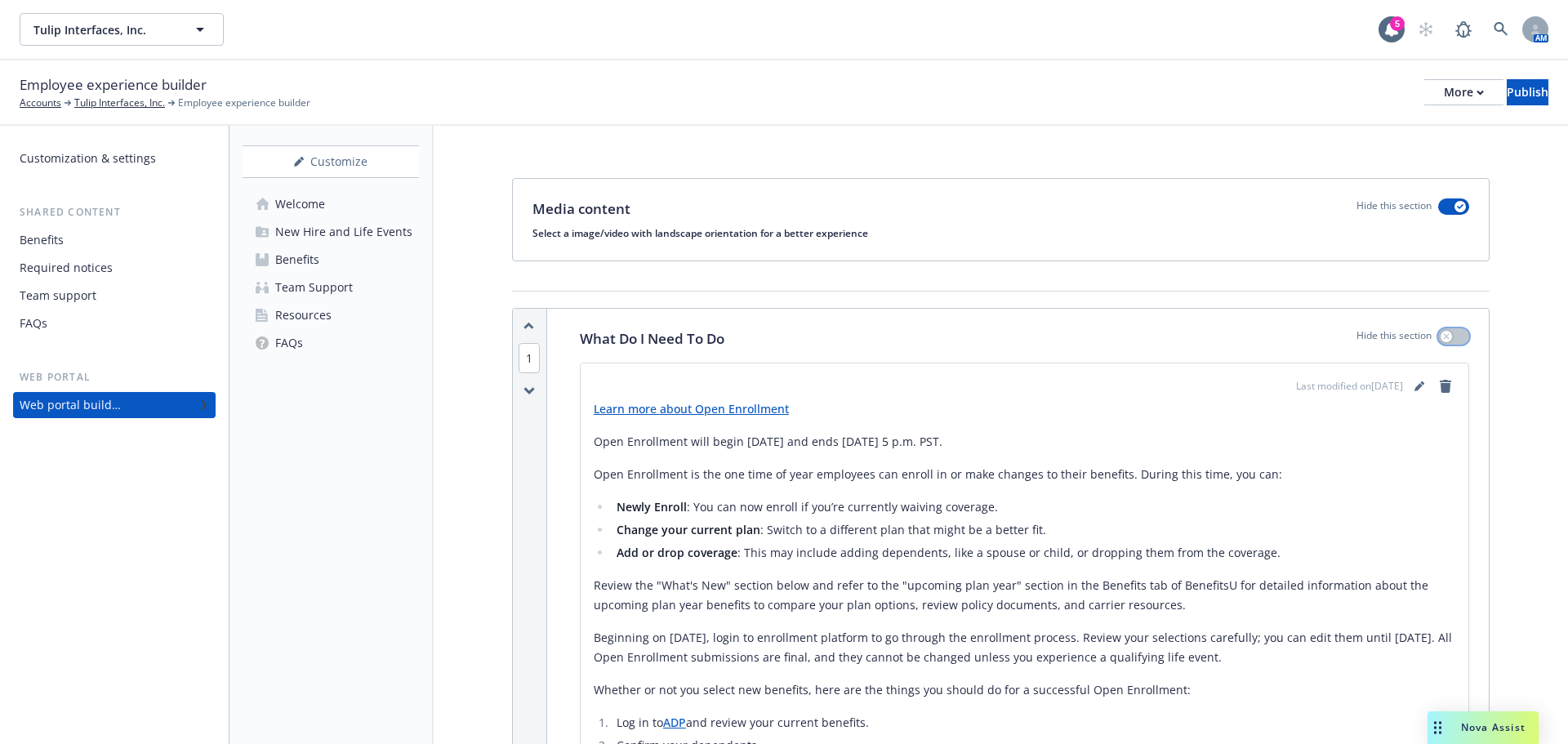
click at [1443, 339] on icon "button" at bounding box center [1446, 336] width 7 height 7
